Goal: Information Seeking & Learning: Check status

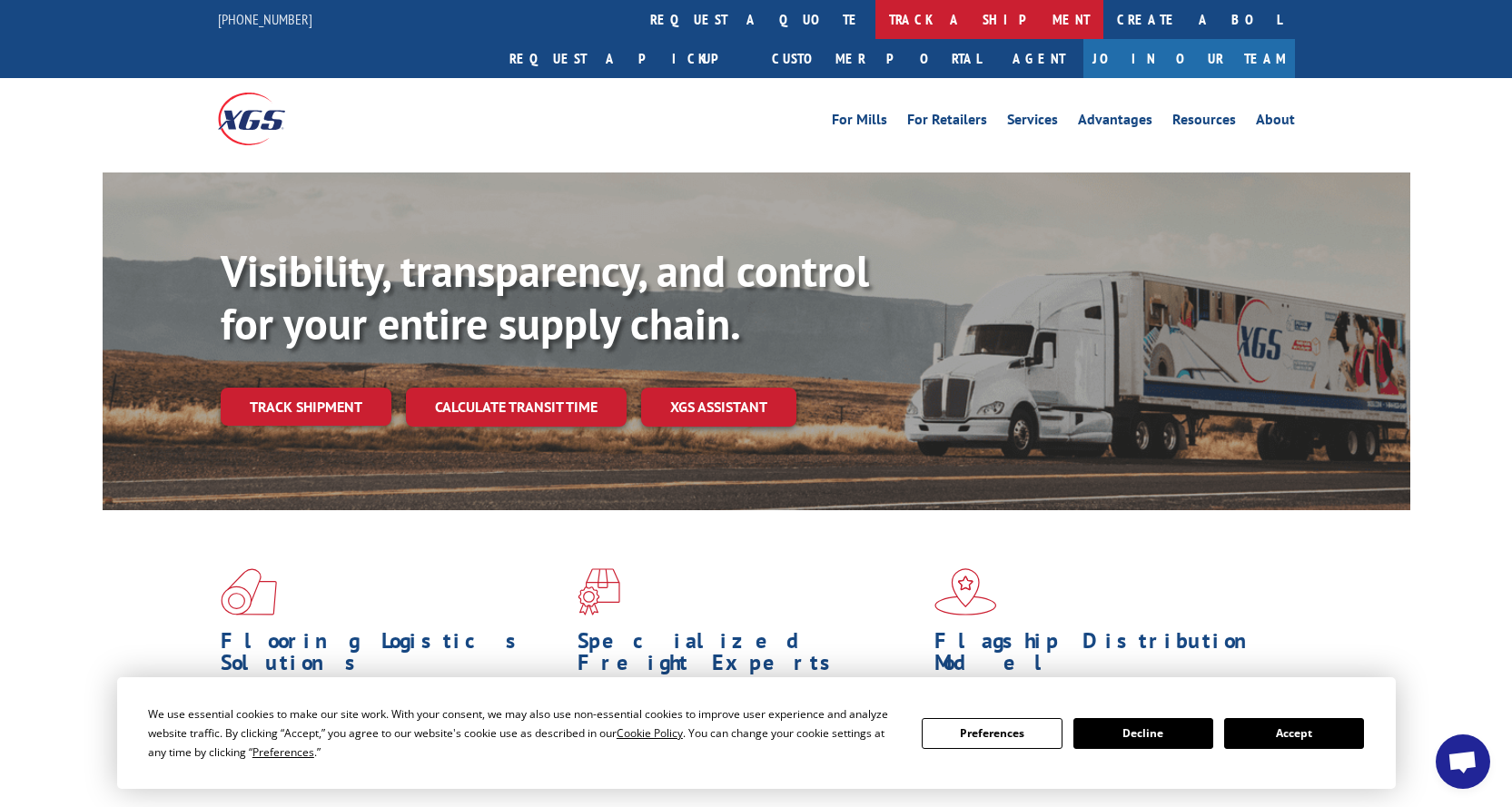
click at [876, 24] on link "track a shipment" at bounding box center [990, 20] width 228 height 40
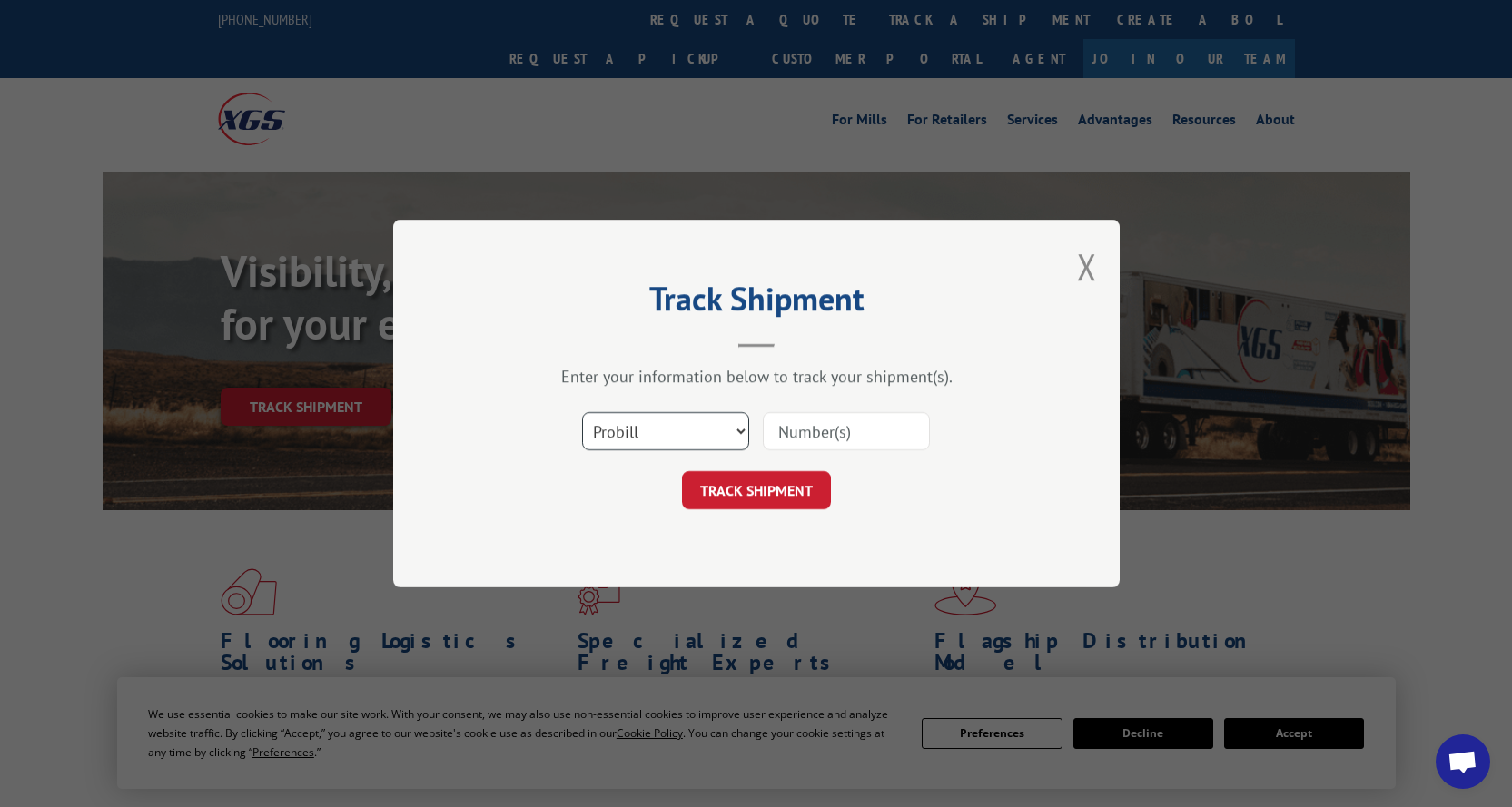
click at [615, 421] on select "Select category... Probill BOL PO" at bounding box center [666, 431] width 167 height 39
select select "bol"
click at [582, 412] on select "Select category... Probill BOL PO" at bounding box center [666, 431] width 167 height 39
click at [800, 432] on input at bounding box center [847, 431] width 167 height 39
paste input "3373411"
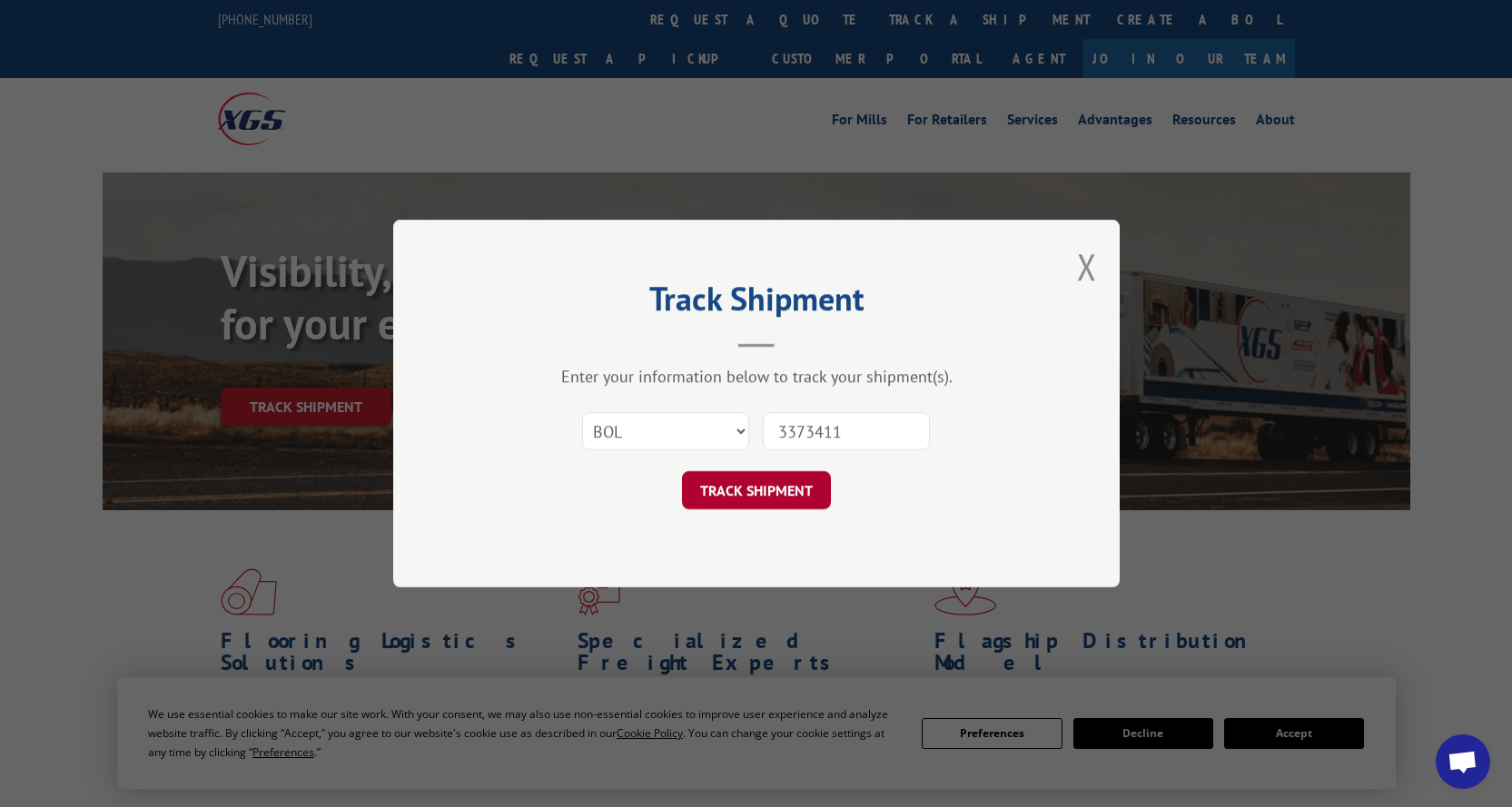
type input "3373411"
click at [782, 497] on button "TRACK SHIPMENT" at bounding box center [756, 490] width 149 height 39
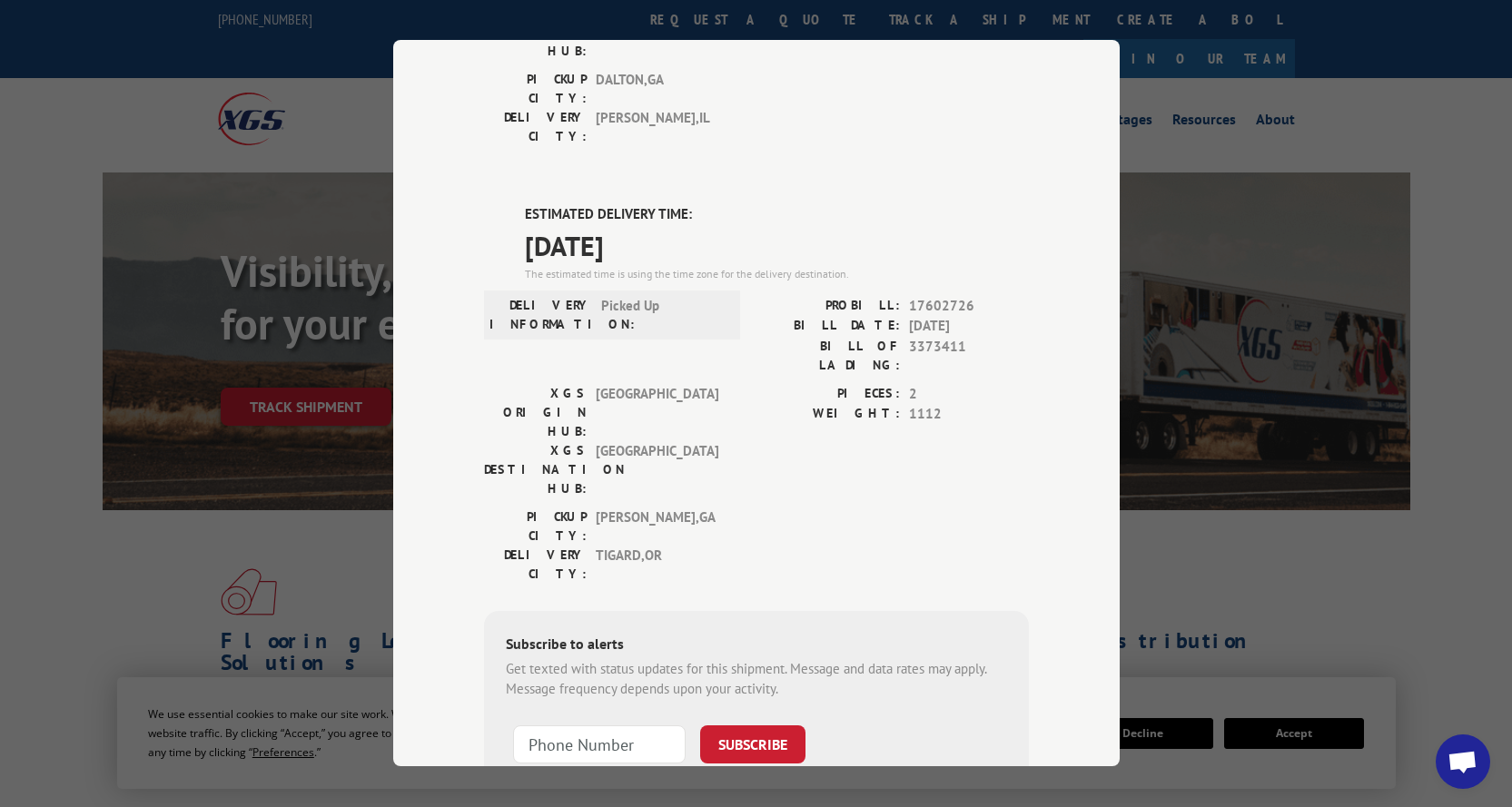
scroll to position [19, 0]
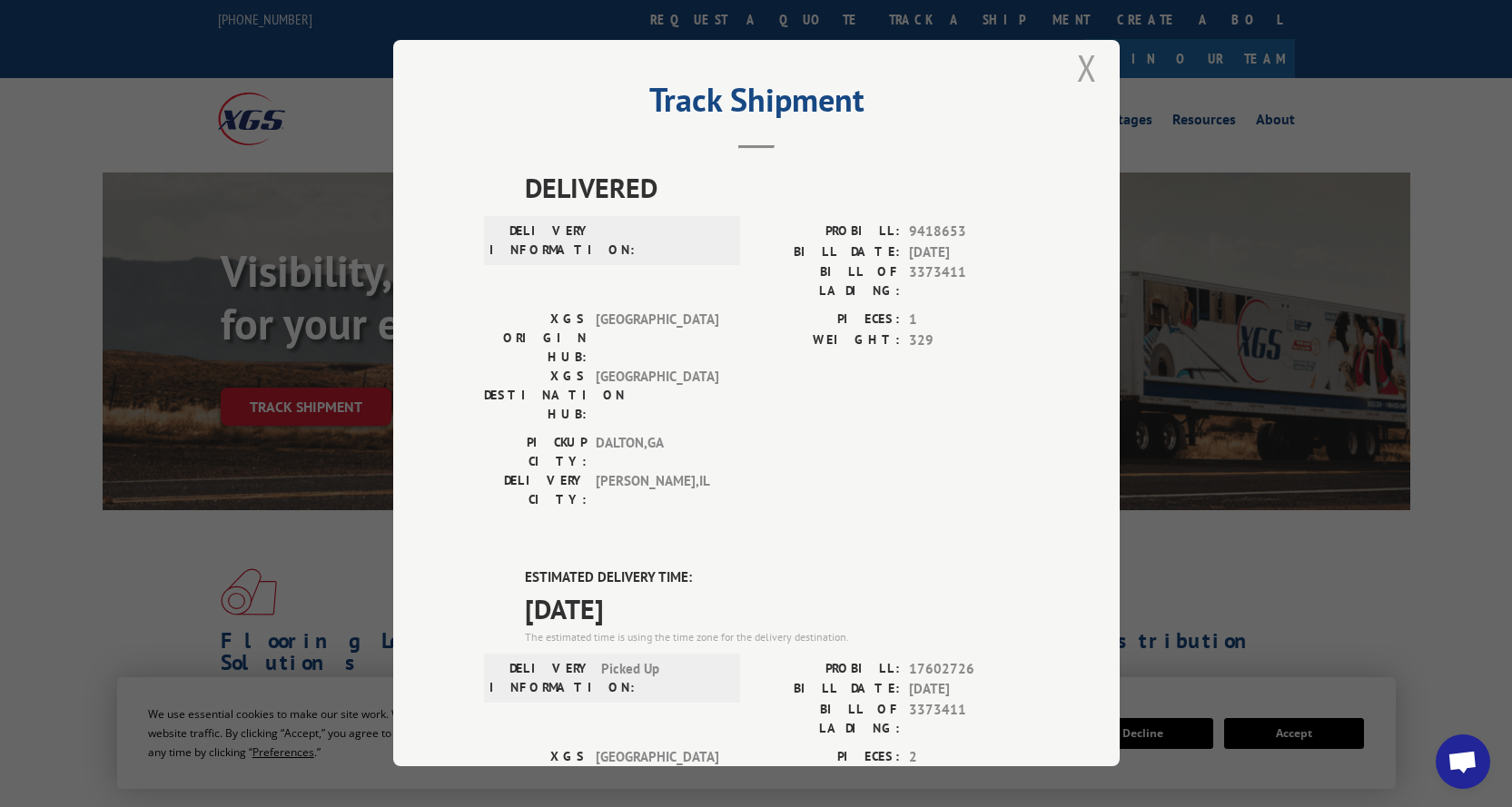
click at [1089, 59] on button "Close modal" at bounding box center [1087, 67] width 20 height 48
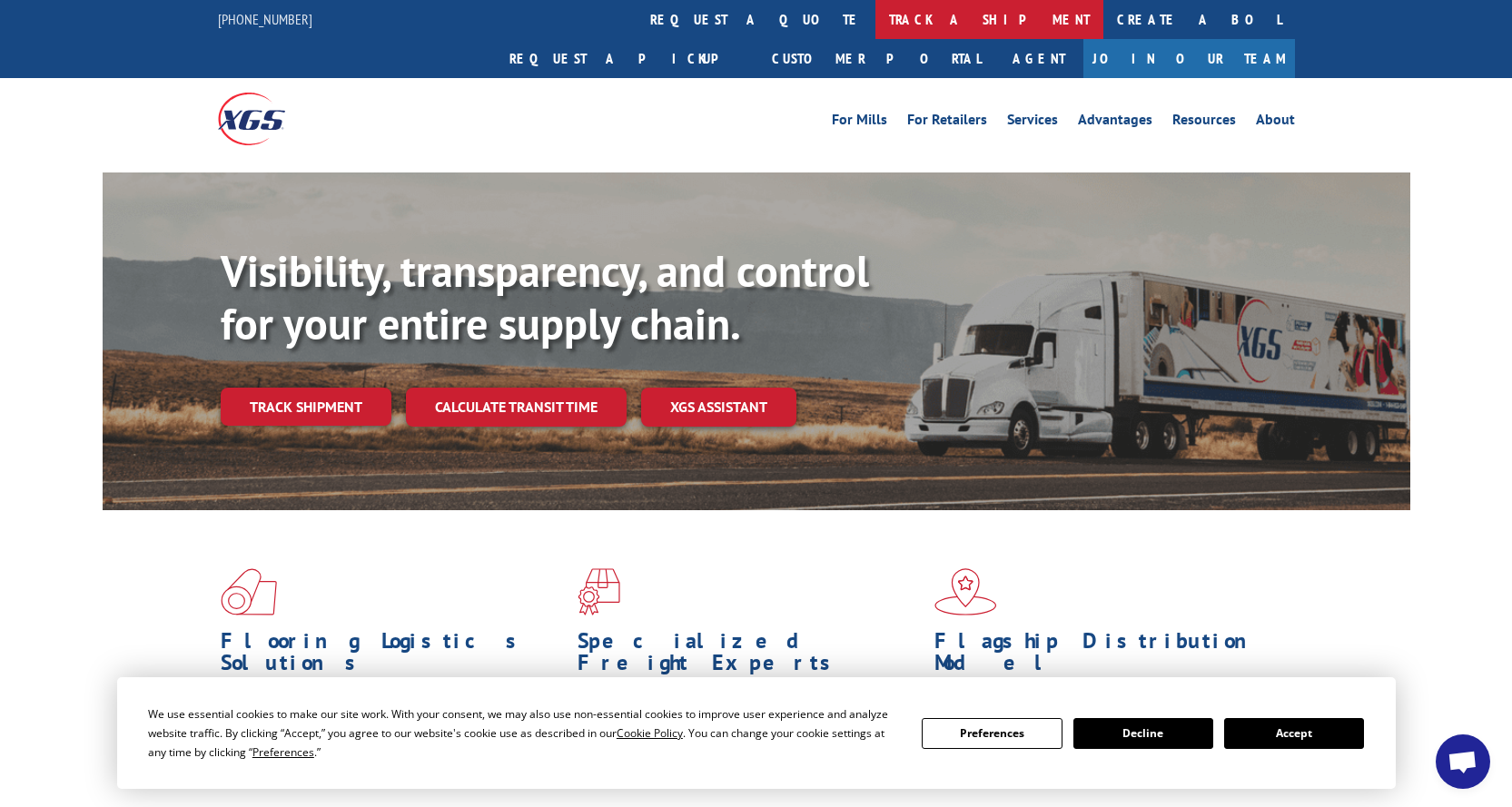
click at [876, 27] on link "track a shipment" at bounding box center [990, 20] width 228 height 40
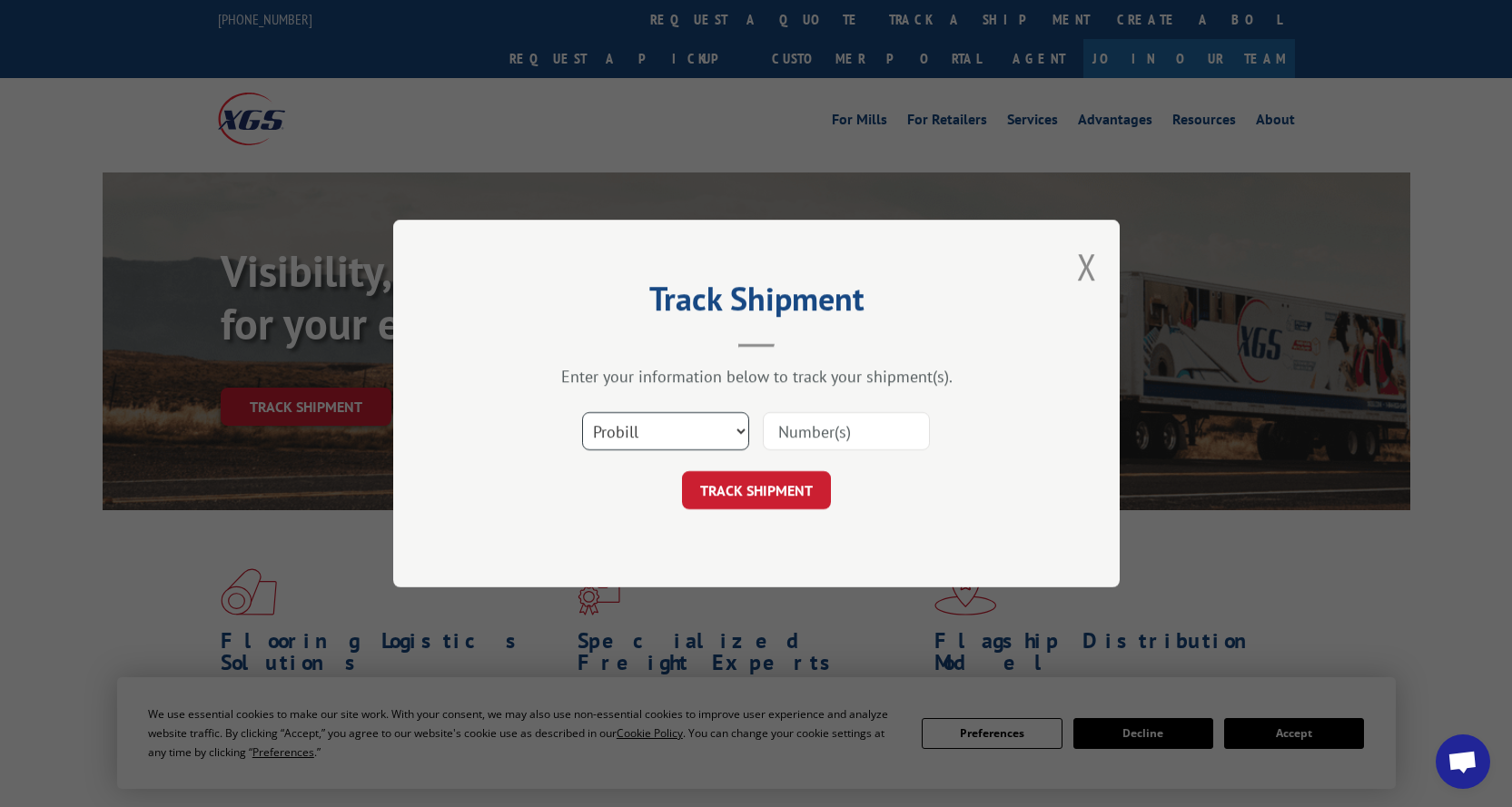
click at [696, 430] on select "Select category... Probill BOL PO" at bounding box center [666, 431] width 167 height 39
select select "po"
click at [582, 412] on select "Select category... Probill BOL PO" at bounding box center [666, 431] width 167 height 39
click at [860, 428] on input at bounding box center [847, 431] width 167 height 39
type input "PF016244"
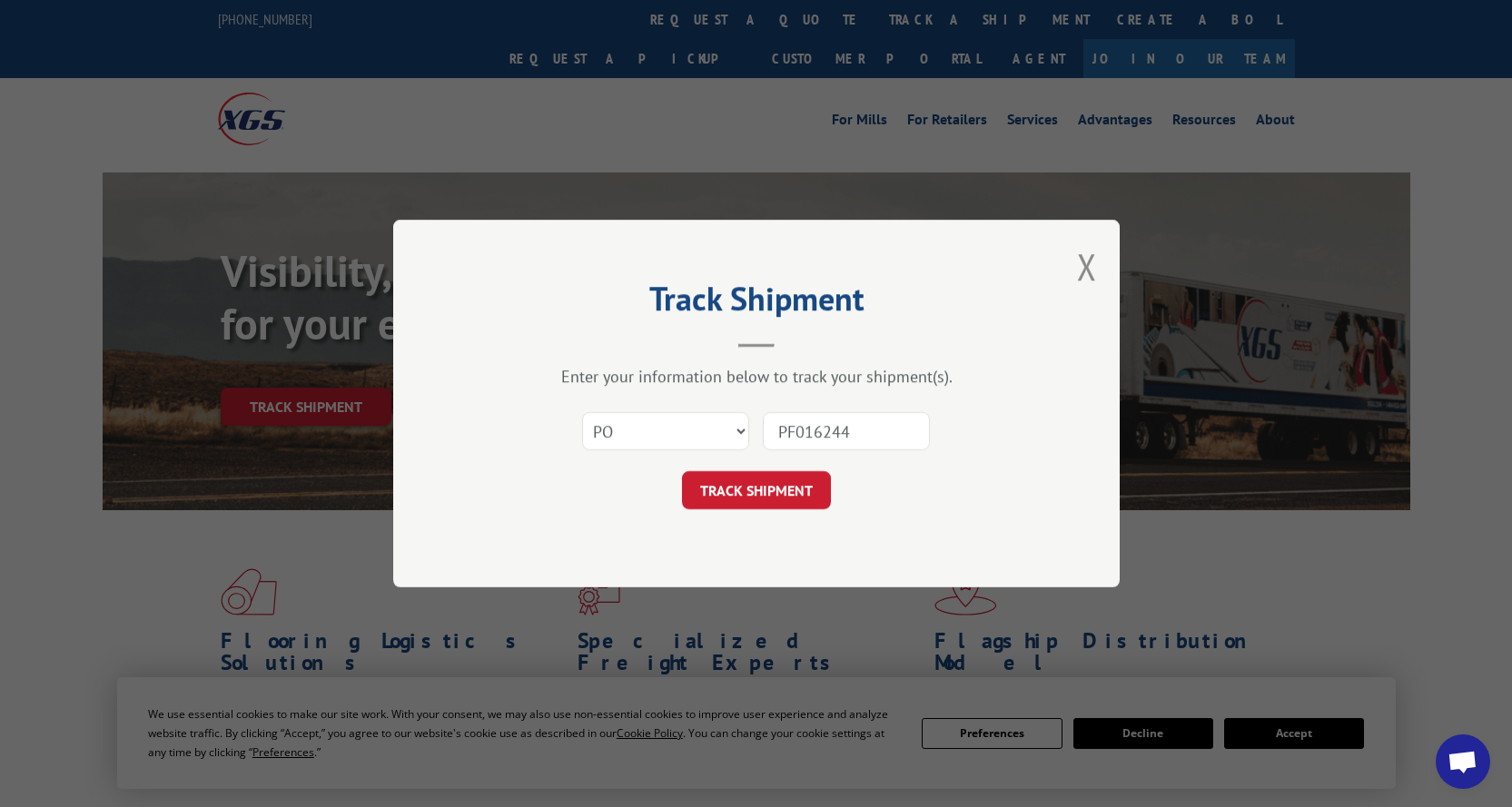
click button "TRACK SHIPMENT" at bounding box center [756, 490] width 149 height 39
